Goal: Contribute content: Contribute content

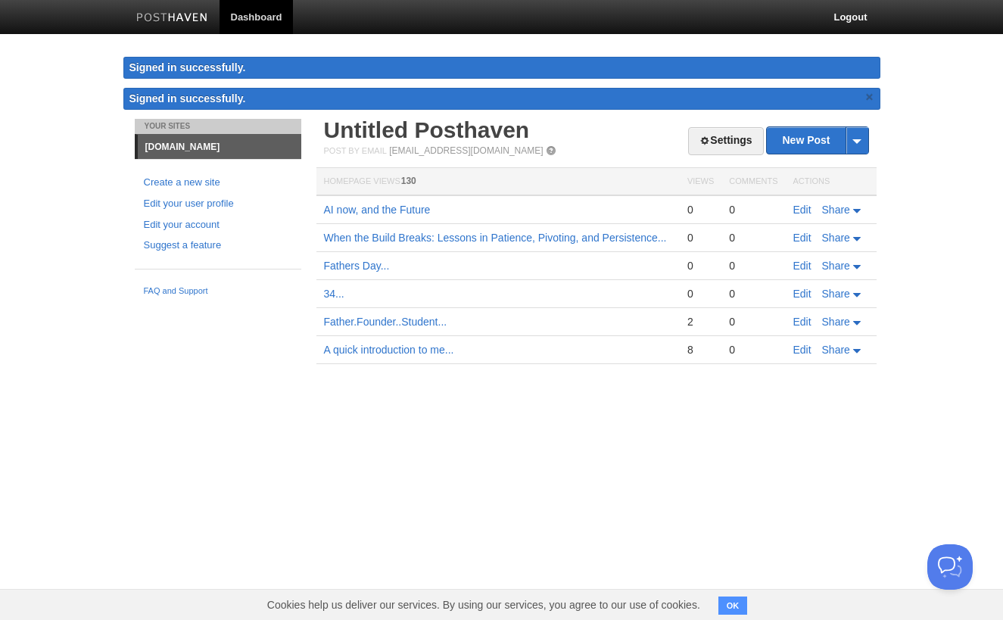
click at [870, 103] on link "×" at bounding box center [870, 97] width 14 height 19
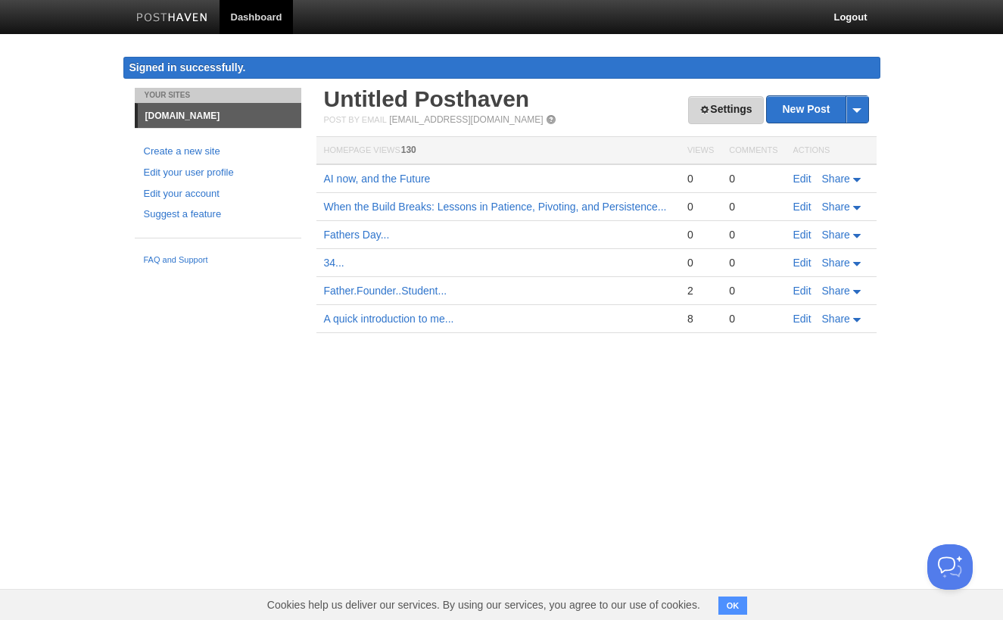
click at [714, 105] on link "Settings" at bounding box center [725, 110] width 75 height 28
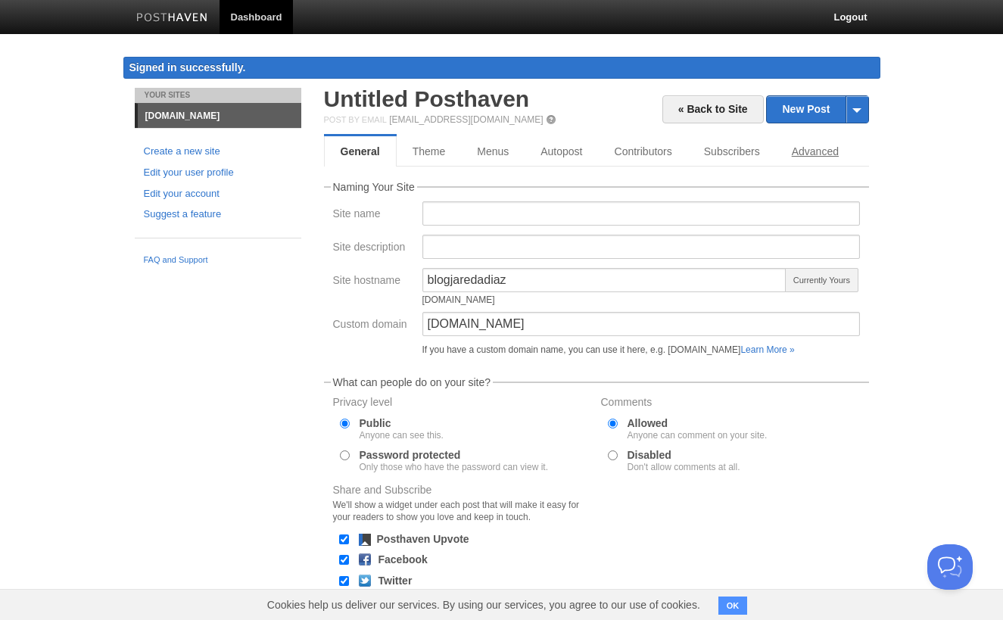
click at [820, 160] on link "Advanced" at bounding box center [815, 151] width 79 height 30
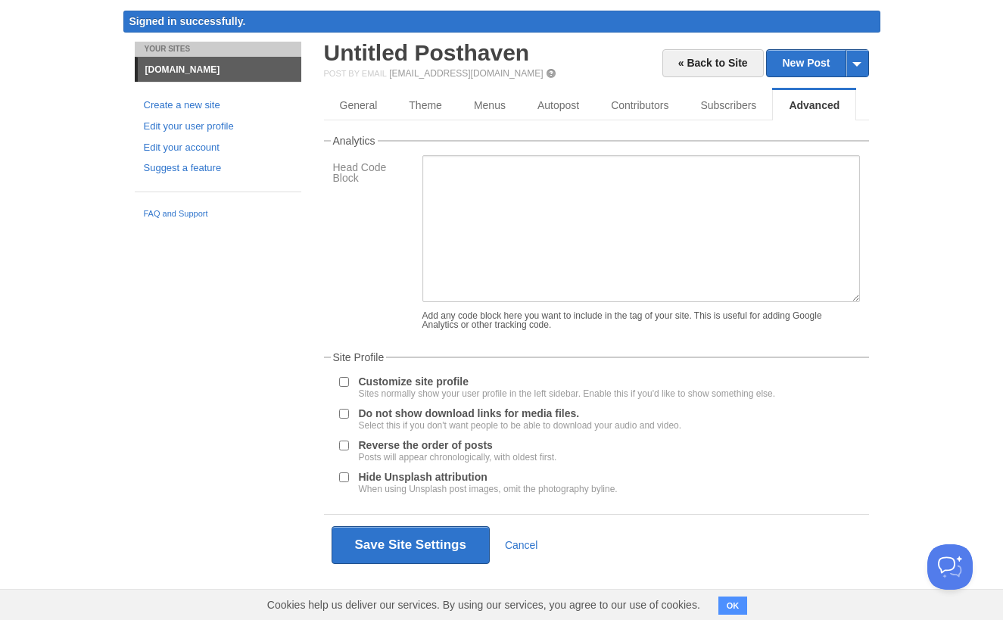
scroll to position [46, 0]
click at [193, 143] on link "Edit your account" at bounding box center [218, 148] width 148 height 16
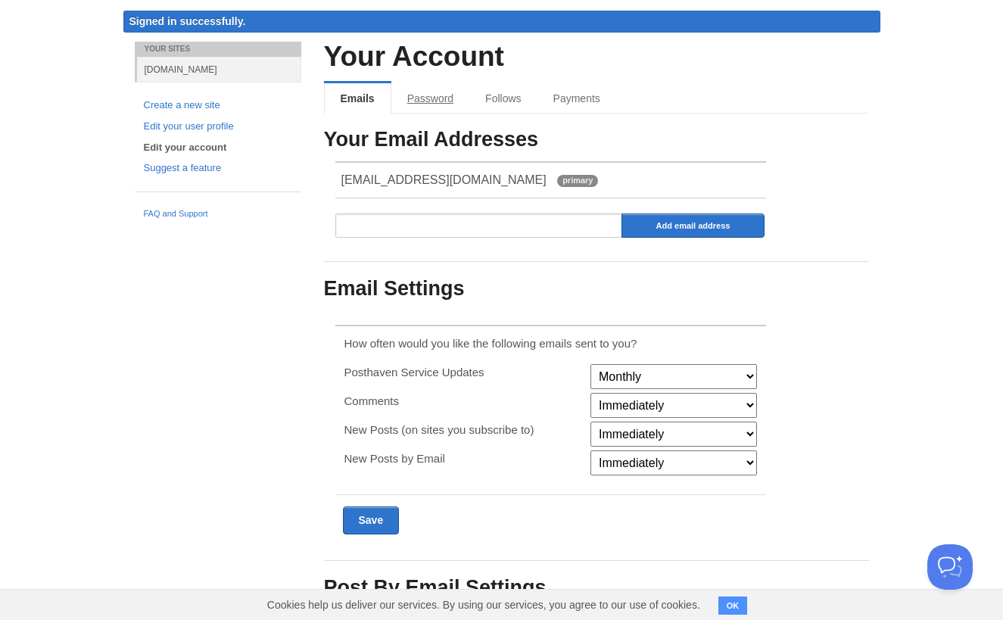
click at [428, 103] on link "Password" at bounding box center [430, 98] width 78 height 30
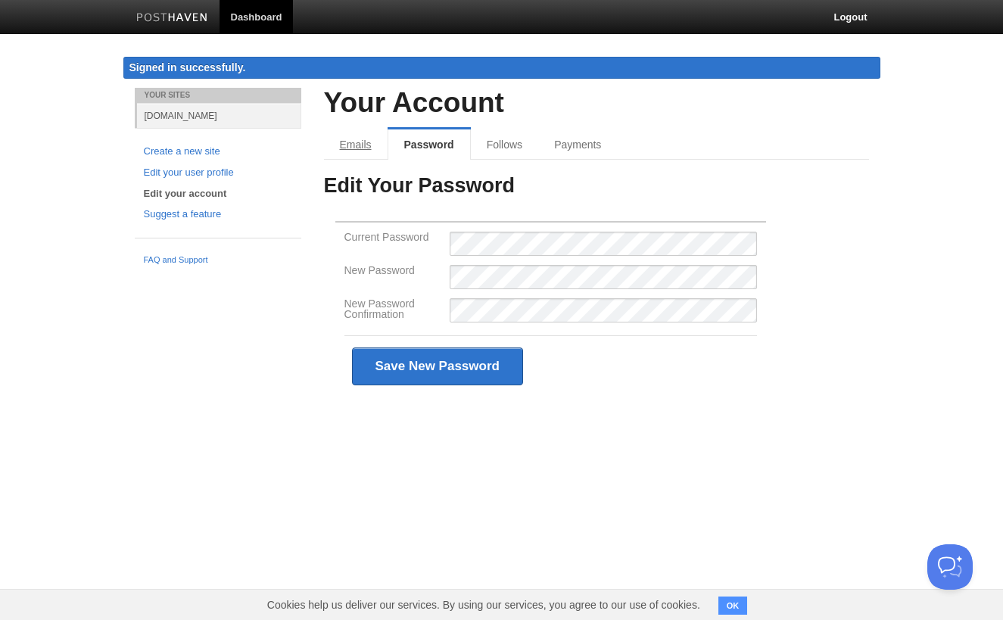
click at [345, 143] on link "Emails" at bounding box center [356, 144] width 64 height 30
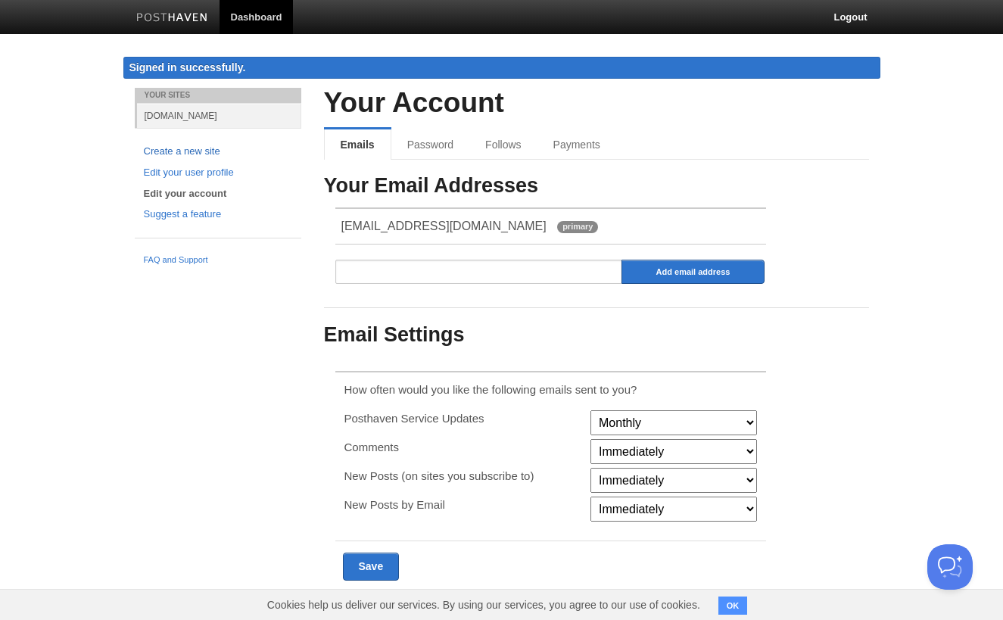
click at [194, 148] on link "Create a new site" at bounding box center [218, 152] width 148 height 16
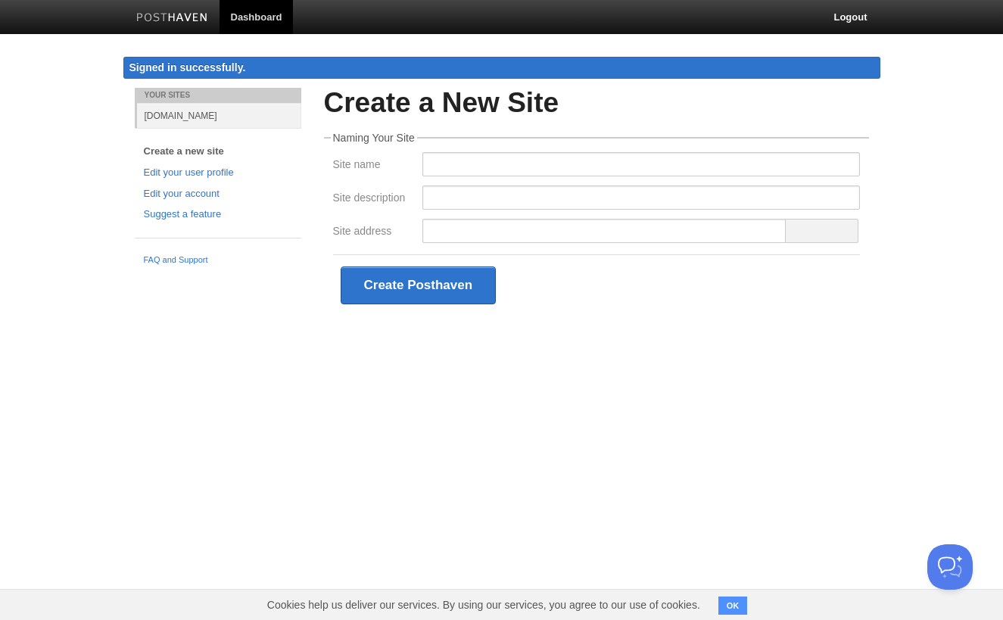
click at [184, 114] on link "[DOMAIN_NAME]" at bounding box center [219, 115] width 164 height 25
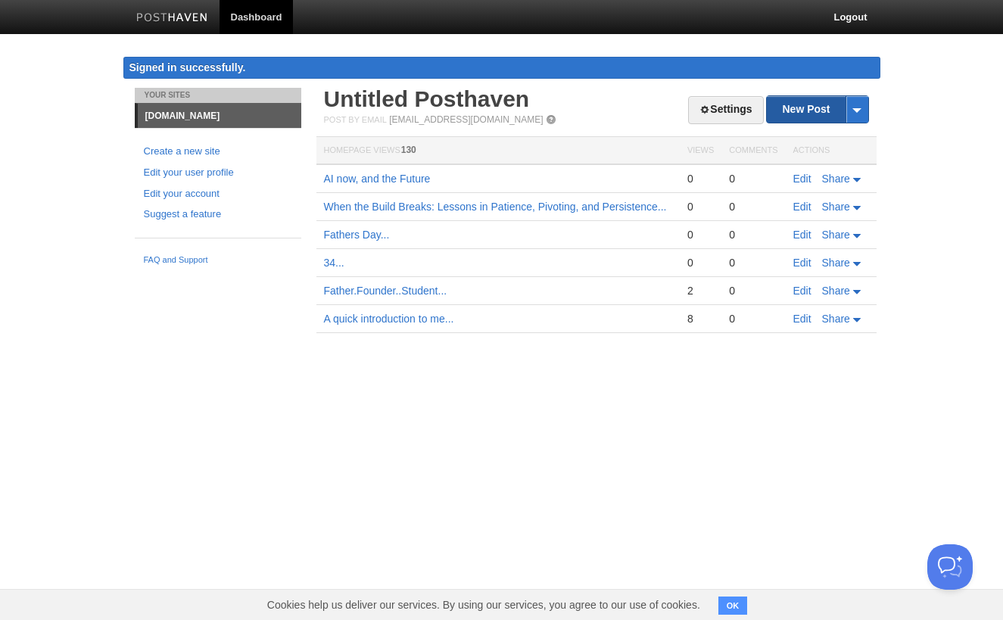
click at [824, 115] on link "New Post" at bounding box center [817, 109] width 101 height 26
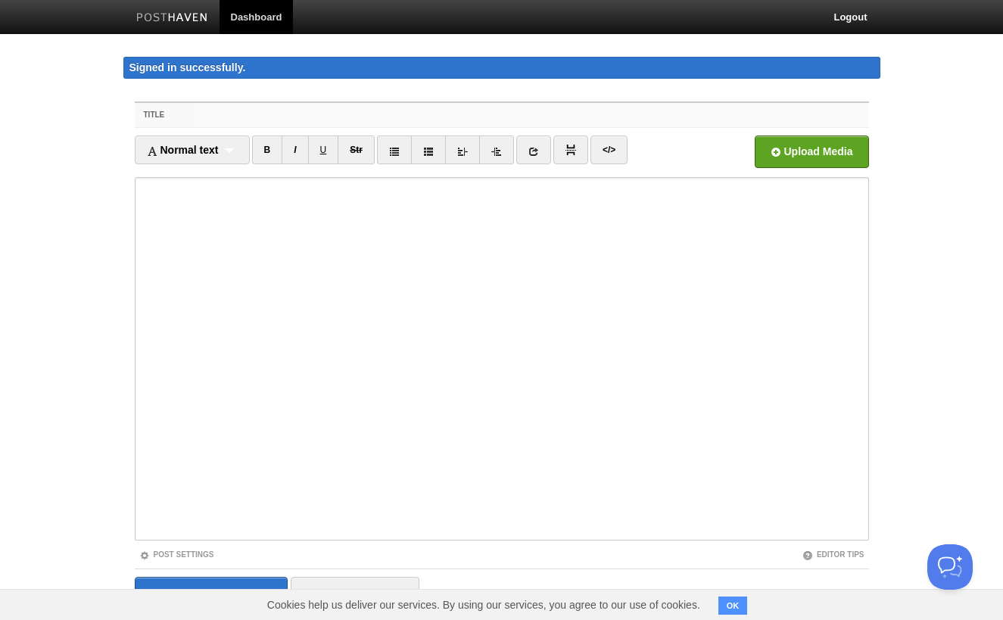
paste input "Some wins take a minute to show up. Stay patient, stay moving"
type input "Some wins take a minute to show up. Stay patient, stay moving"
drag, startPoint x: 544, startPoint y: 115, endPoint x: 179, endPoint y: 107, distance: 365.7
click at [179, 107] on div "Title Some wins take a minute to show up. Stay patient, stay moving" at bounding box center [502, 115] width 734 height 25
click at [241, 120] on input "Title" at bounding box center [531, 115] width 673 height 24
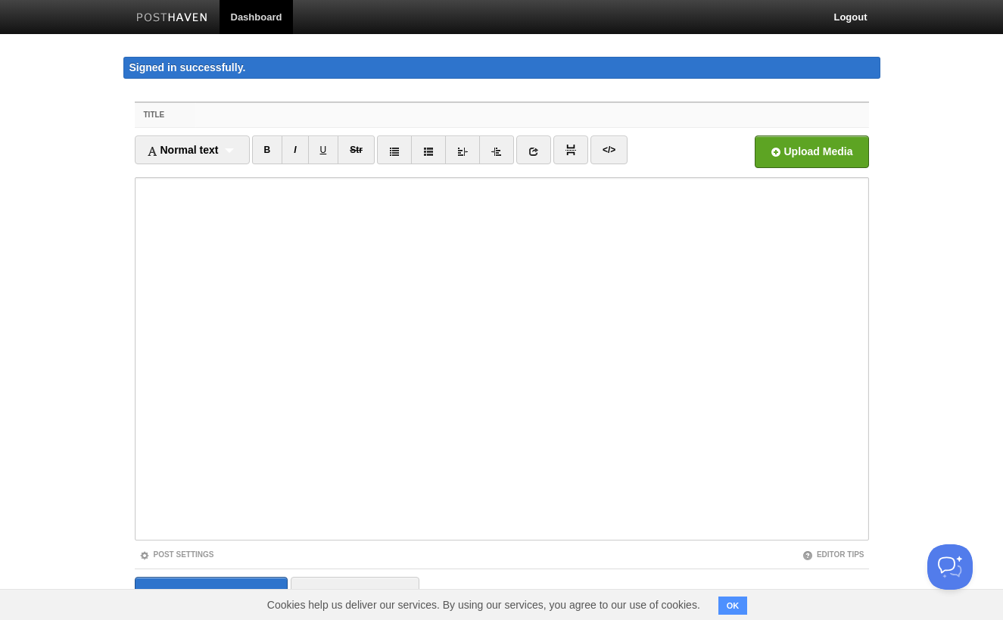
paste input "Patience Pays in Code and in Life"
type input "Patience Pays in Code and in Life"
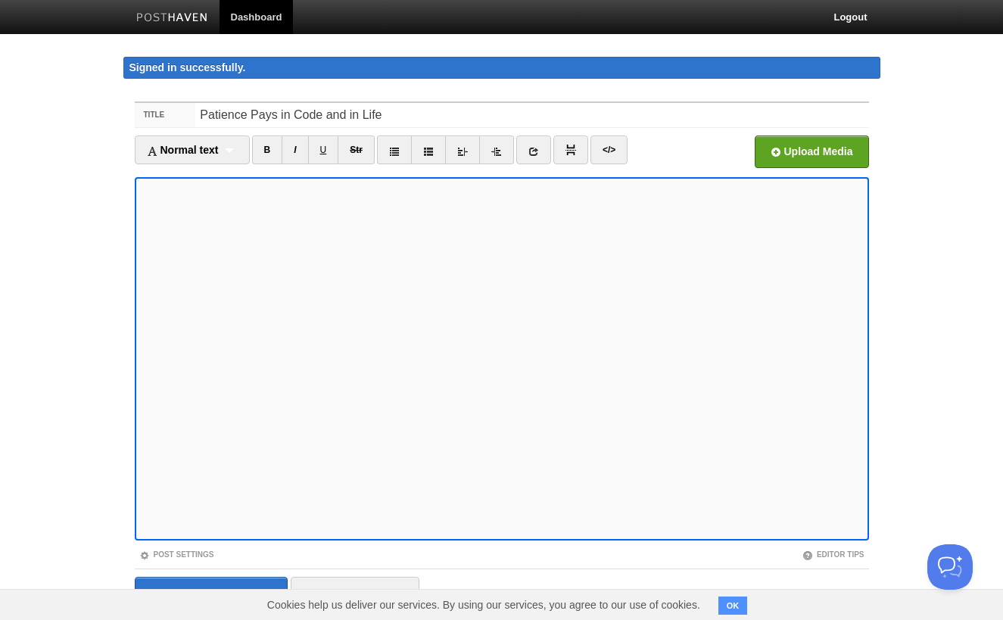
click at [64, 401] on body "Dashboard Logout Signed in successfully. Your Sites [DOMAIN_NAME] Create a new …" at bounding box center [501, 335] width 1003 height 671
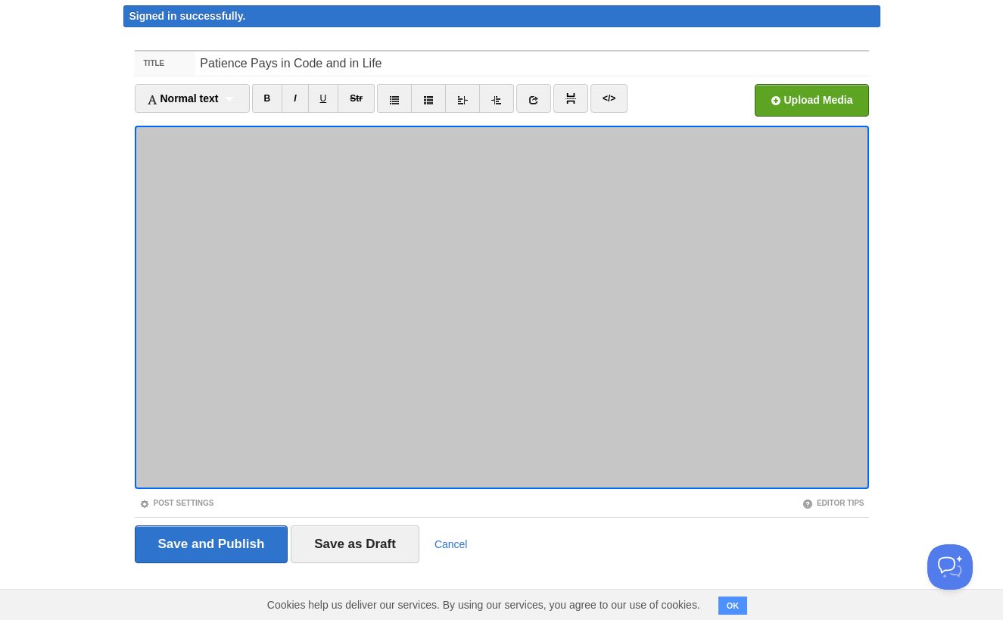
scroll to position [51, 0]
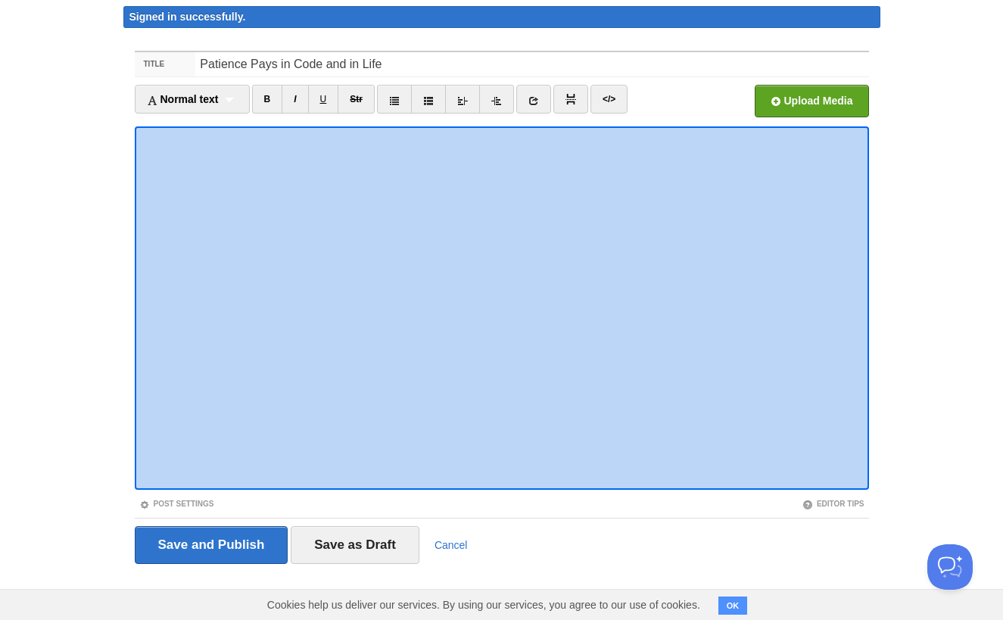
click at [86, 471] on body "Dashboard Logout Signed in successfully. Your Sites [DOMAIN_NAME] Create a new …" at bounding box center [501, 284] width 1003 height 671
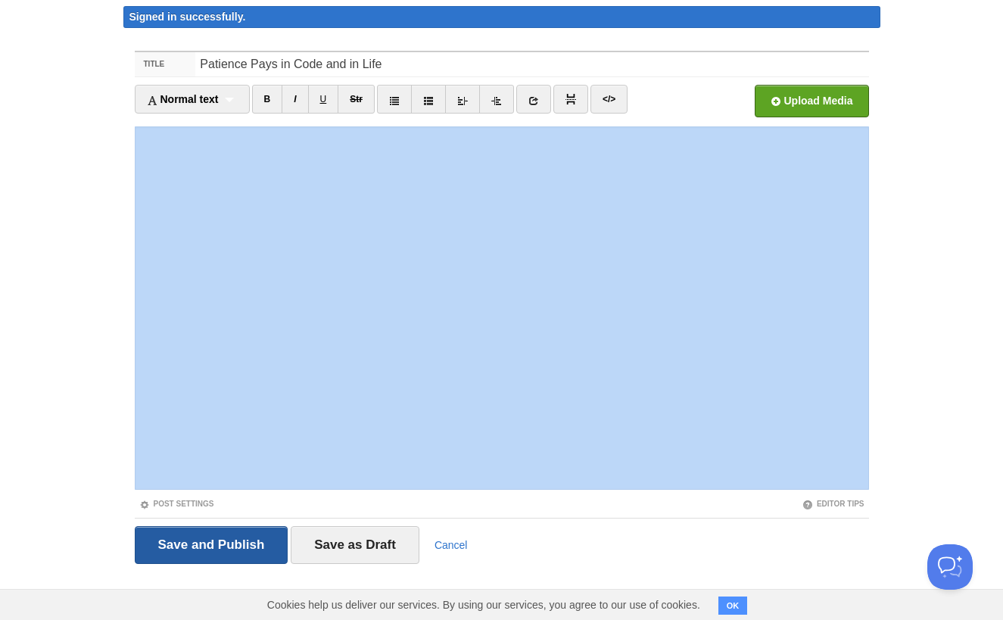
click at [203, 537] on input "Save and Publish" at bounding box center [212, 545] width 154 height 38
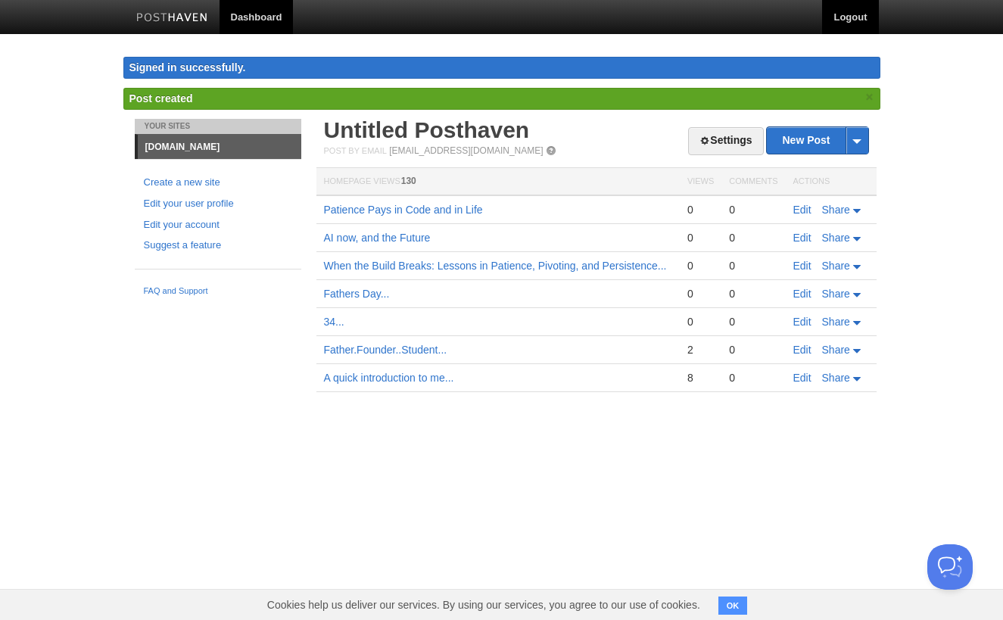
click at [847, 20] on link "Logout" at bounding box center [850, 17] width 56 height 34
